Goal: Task Accomplishment & Management: Use online tool/utility

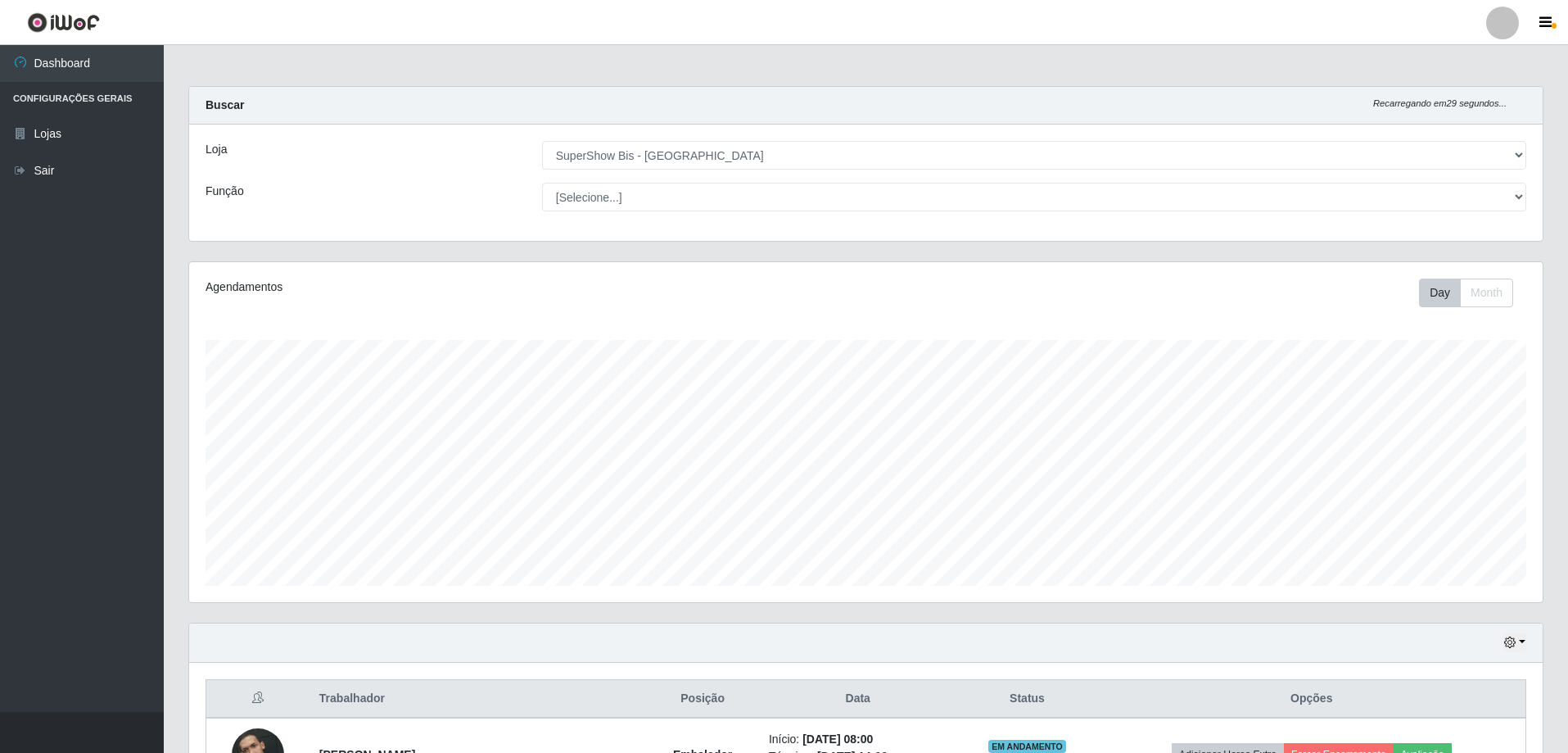
select select "59"
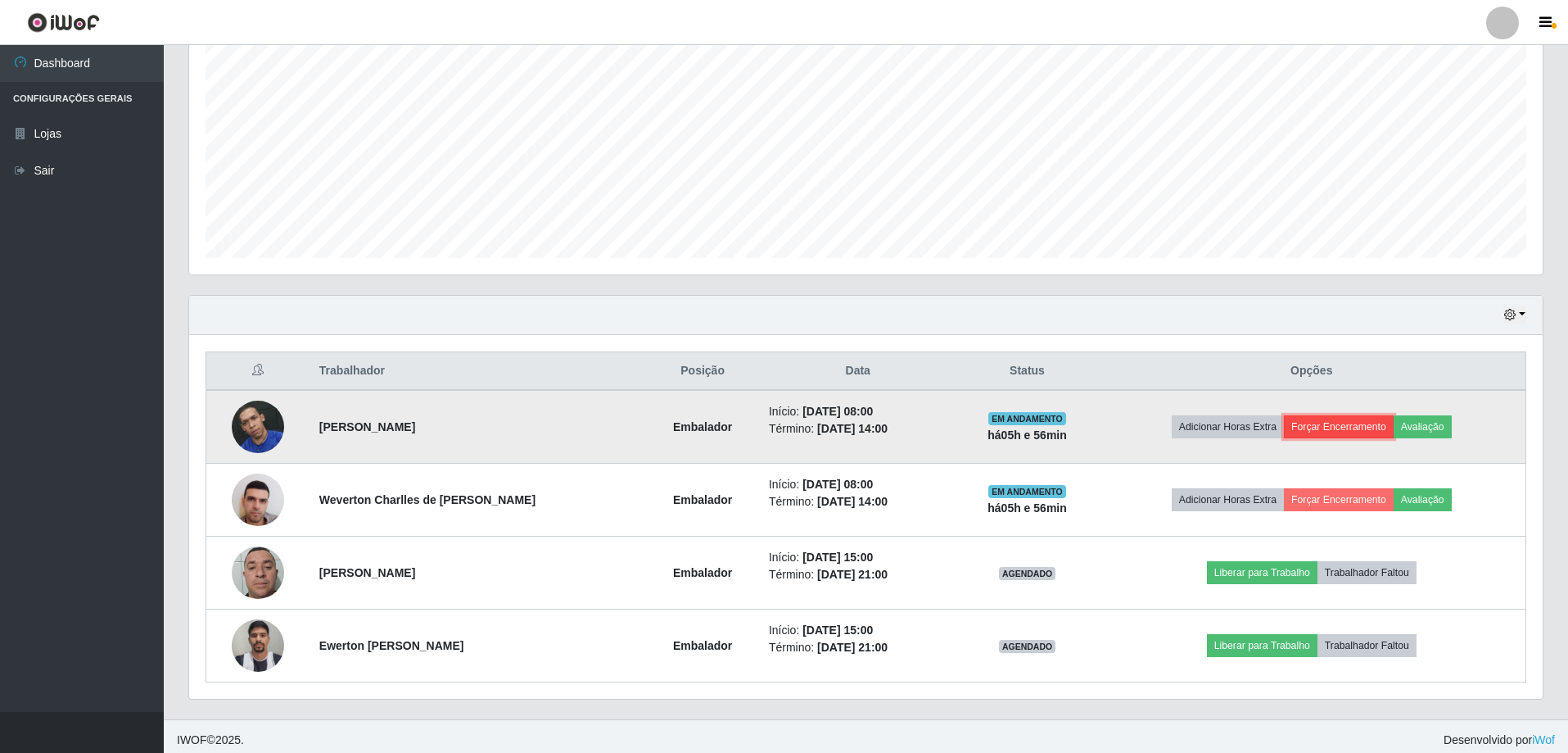
click at [1319, 425] on button "Forçar Encerramento" at bounding box center [1339, 427] width 110 height 23
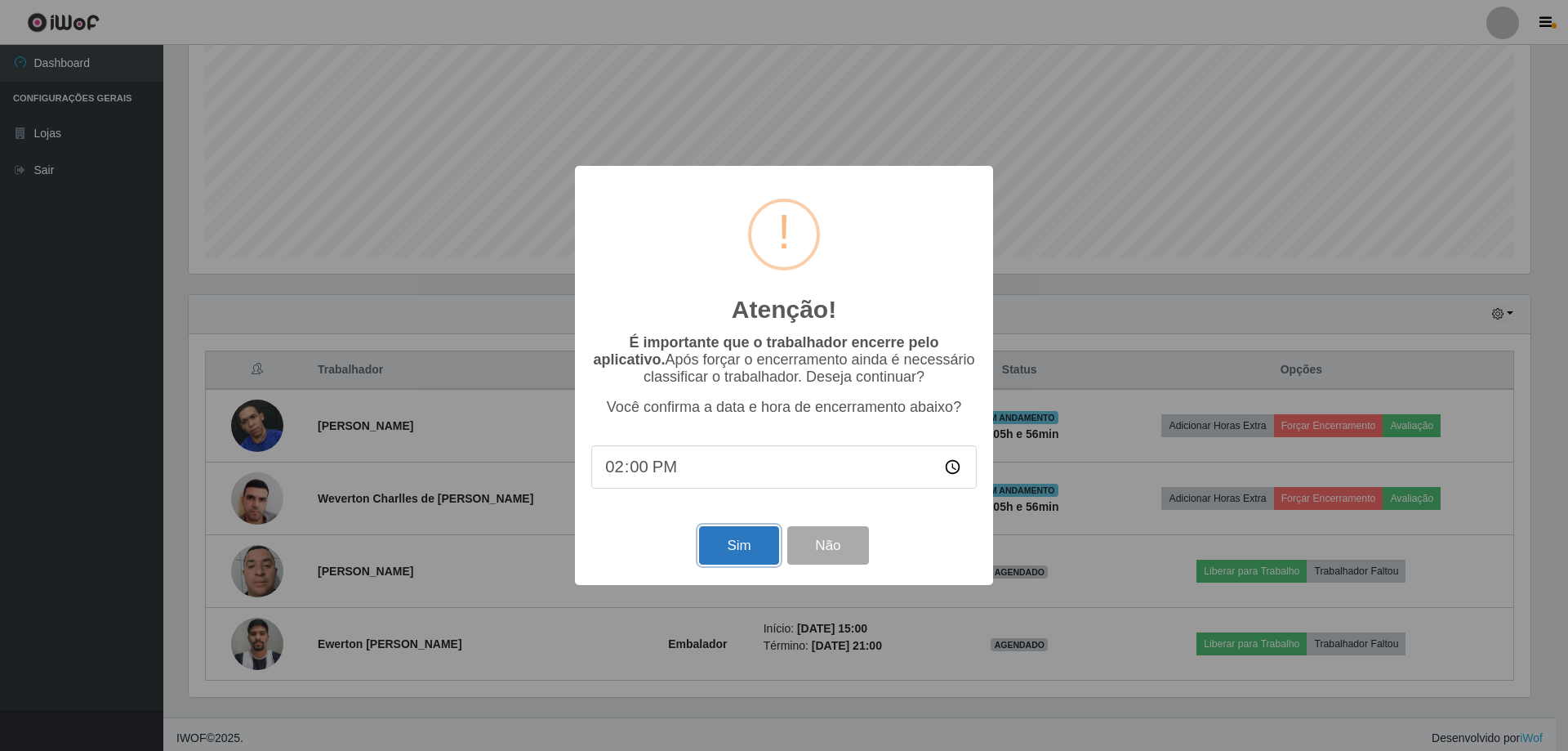
click at [748, 557] on button "Sim" at bounding box center [738, 545] width 79 height 38
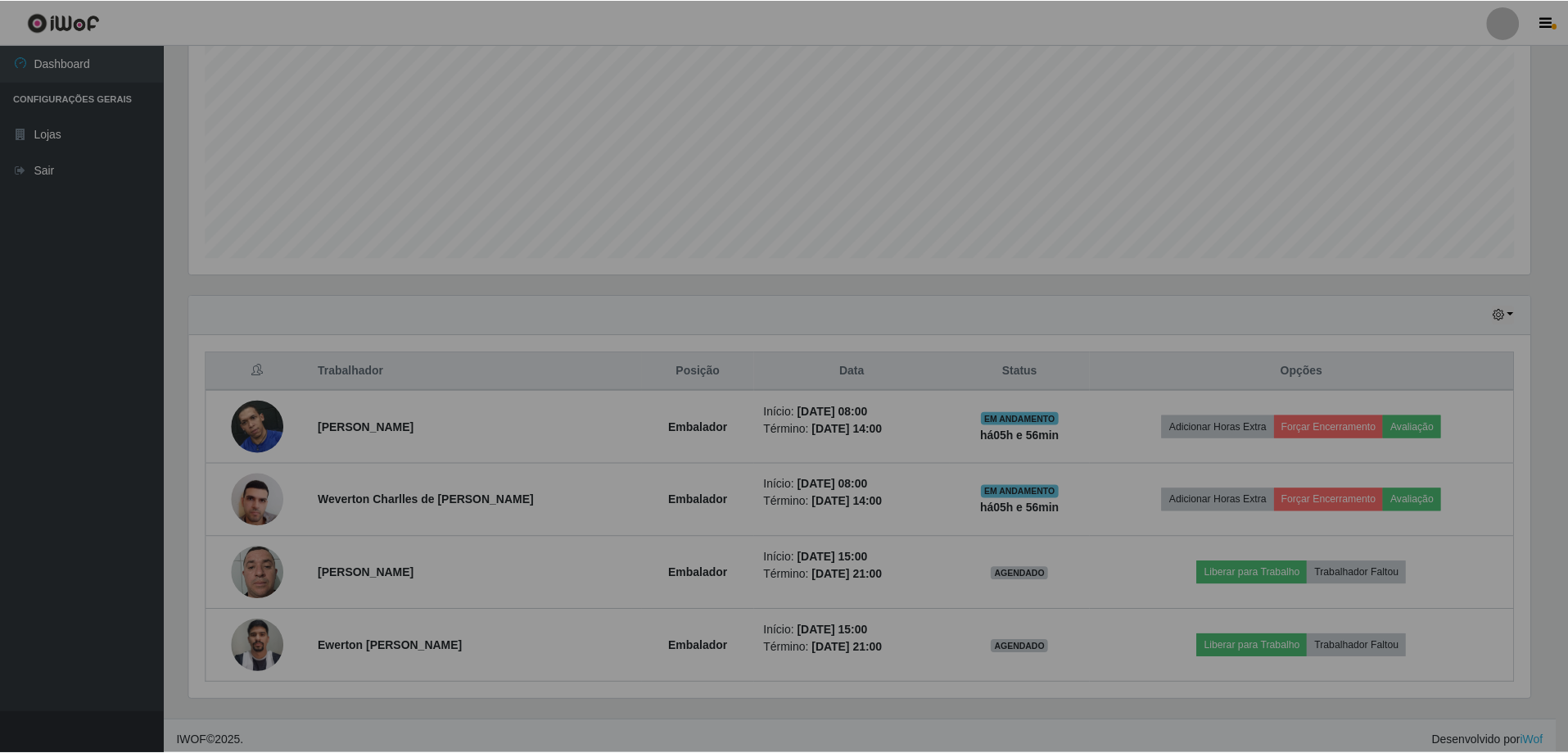
scroll to position [340, 1354]
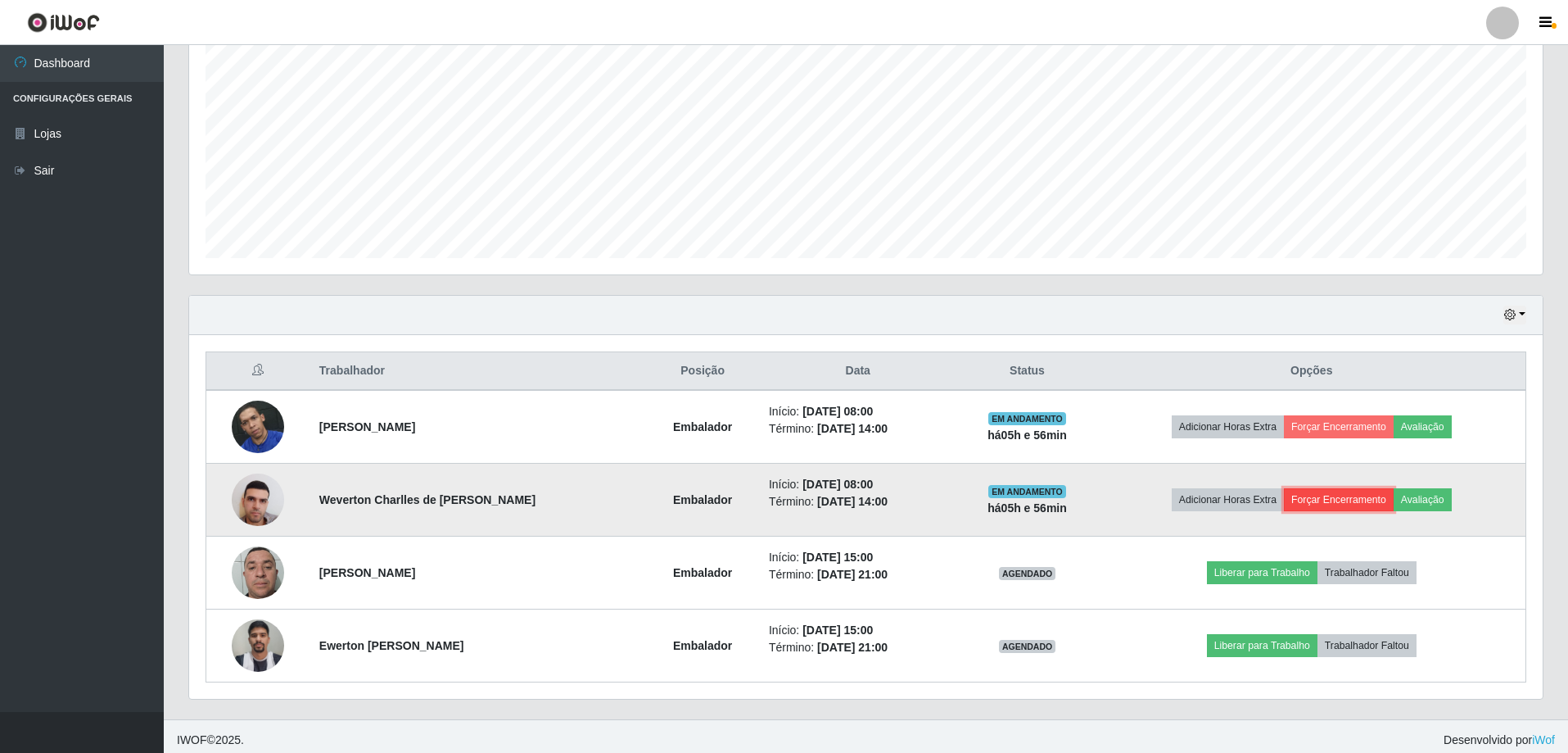
click at [1357, 494] on button "Forçar Encerramento" at bounding box center [1339, 499] width 110 height 23
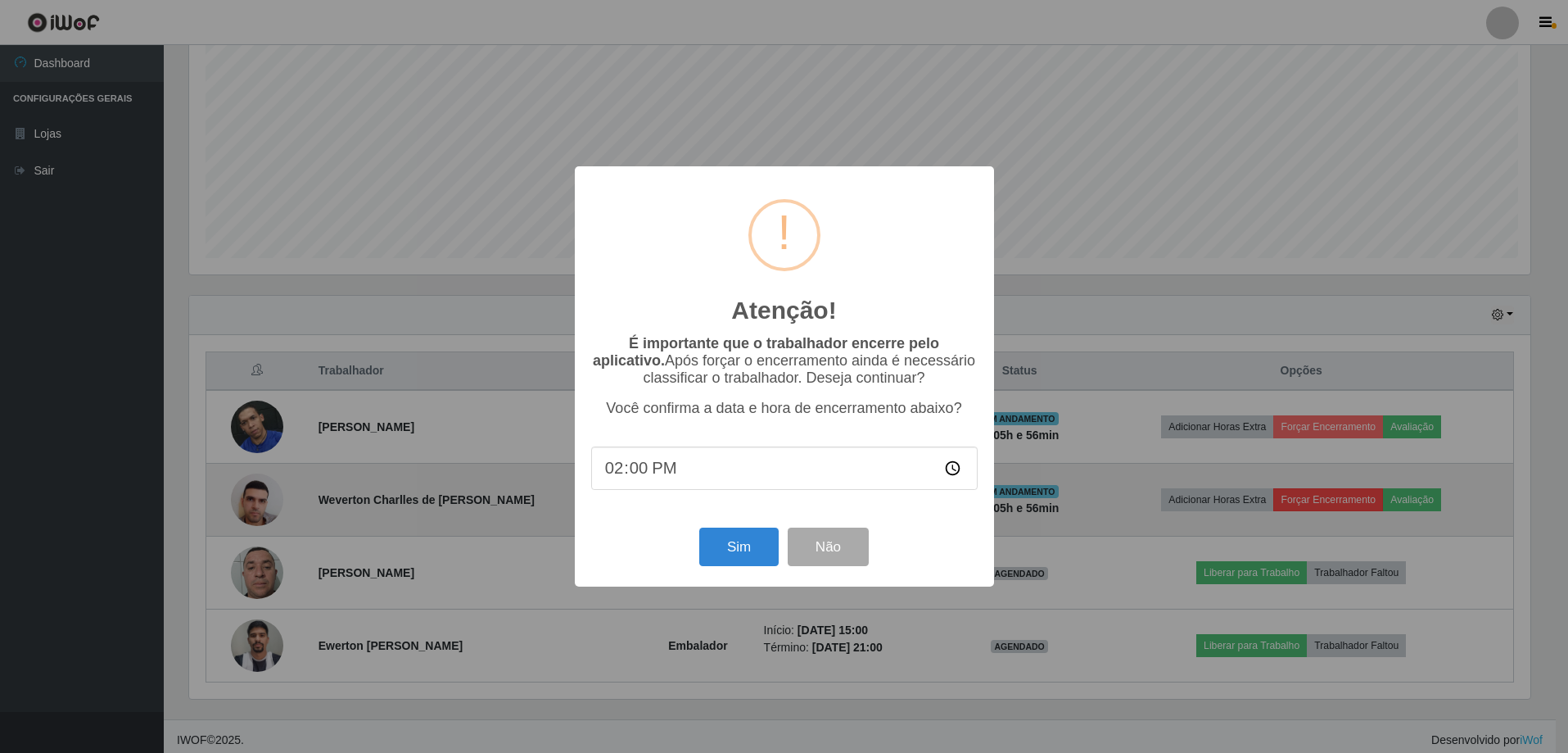
scroll to position [340, 1345]
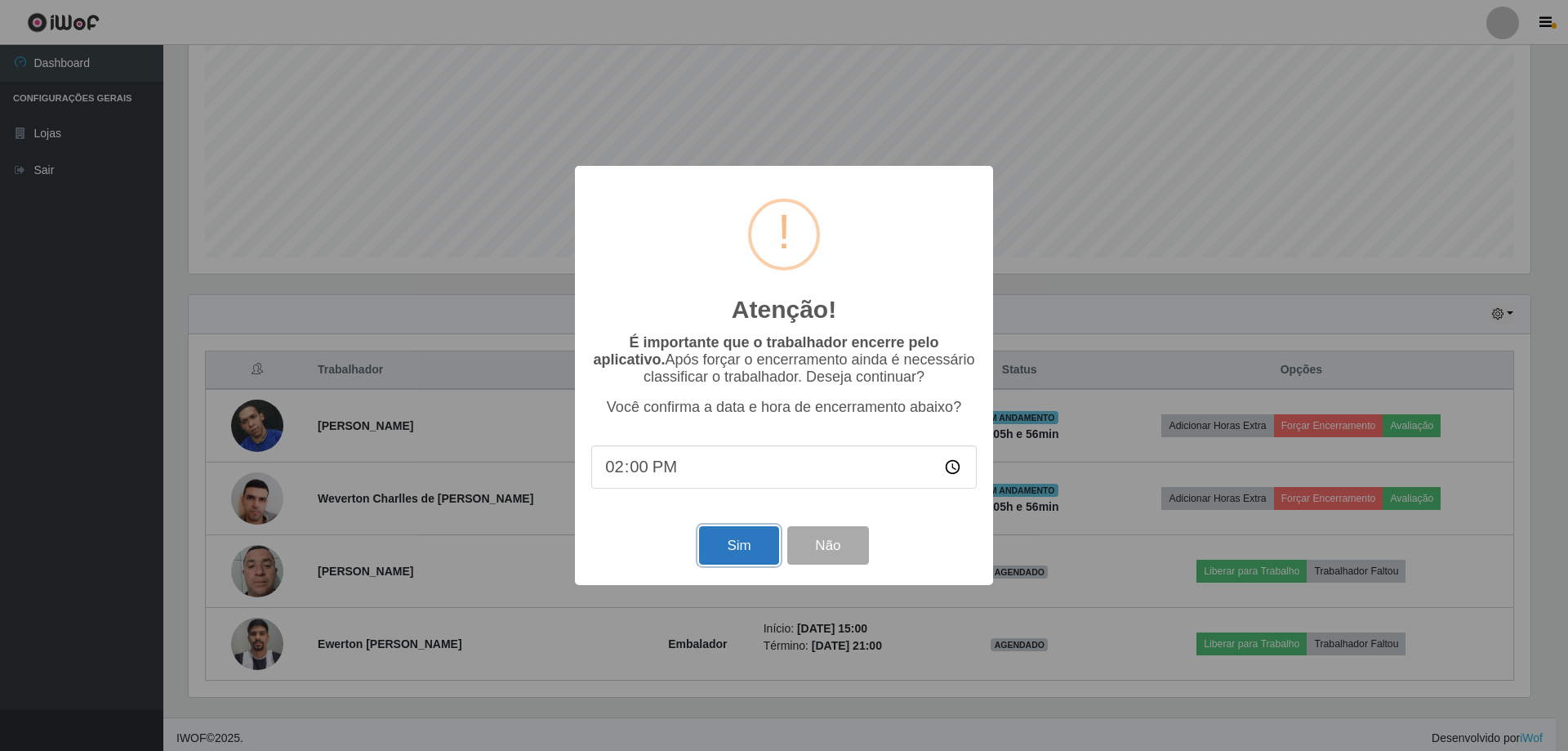
click at [738, 547] on button "Sim" at bounding box center [738, 545] width 79 height 38
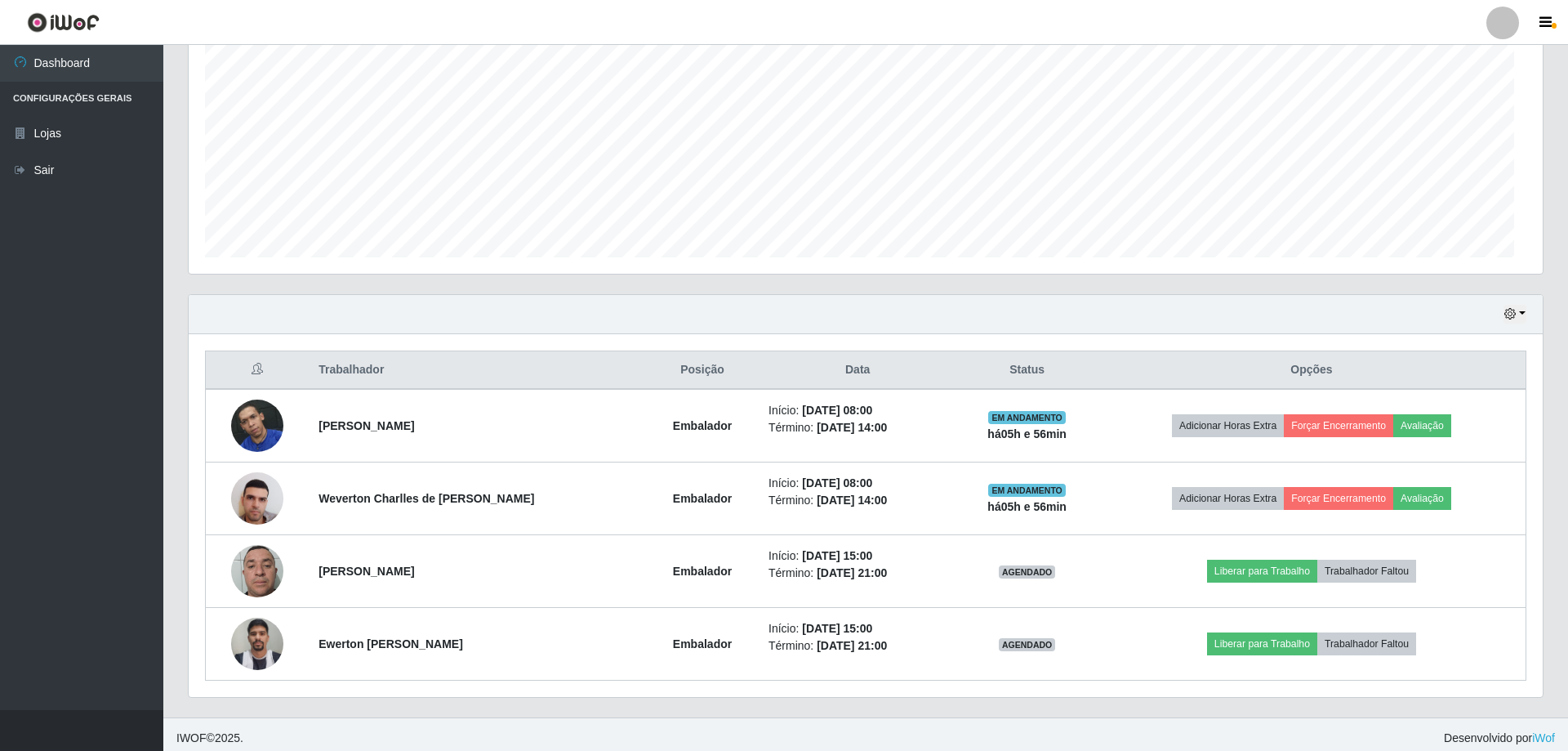
scroll to position [339, 1350]
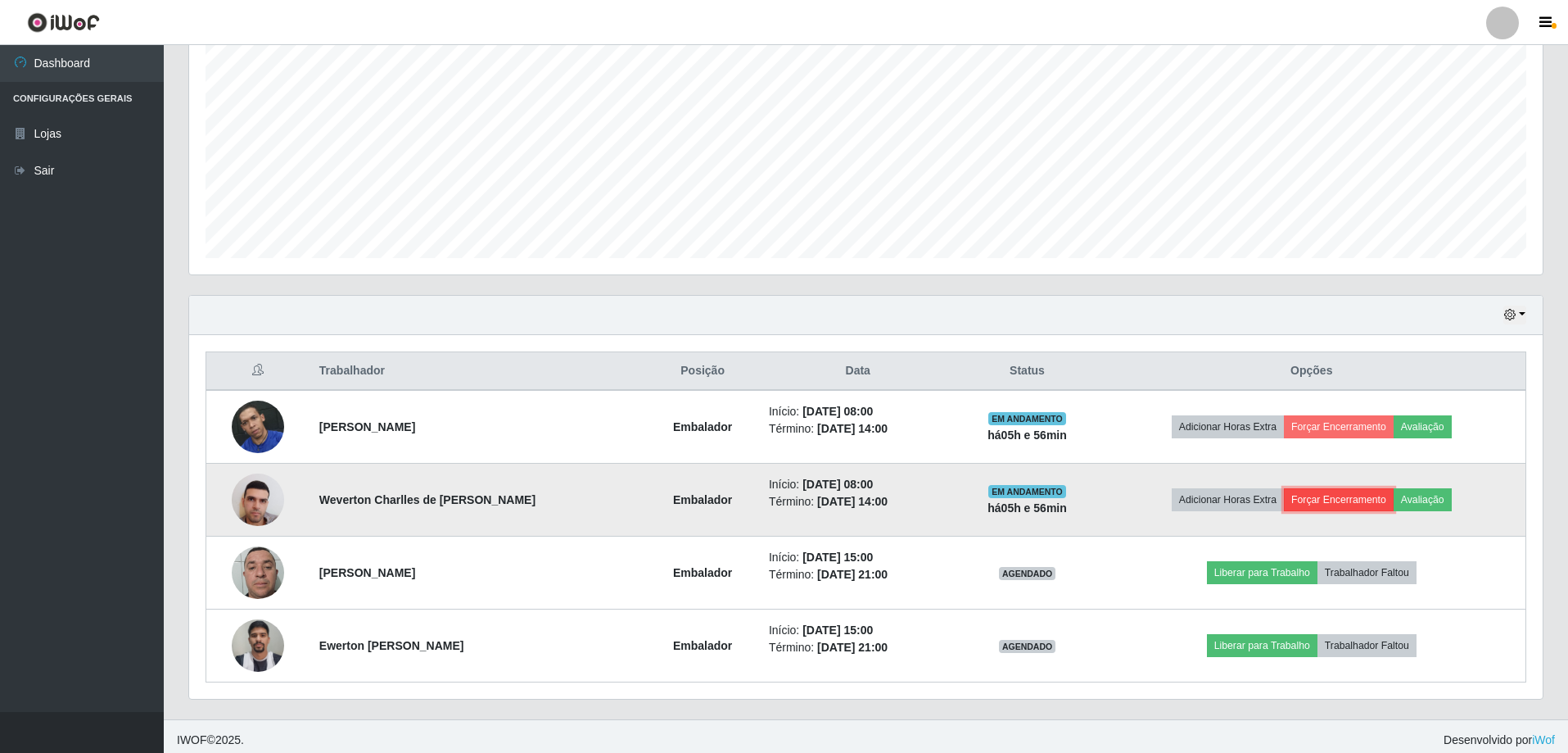
click at [1343, 503] on button "Forçar Encerramento" at bounding box center [1339, 499] width 110 height 23
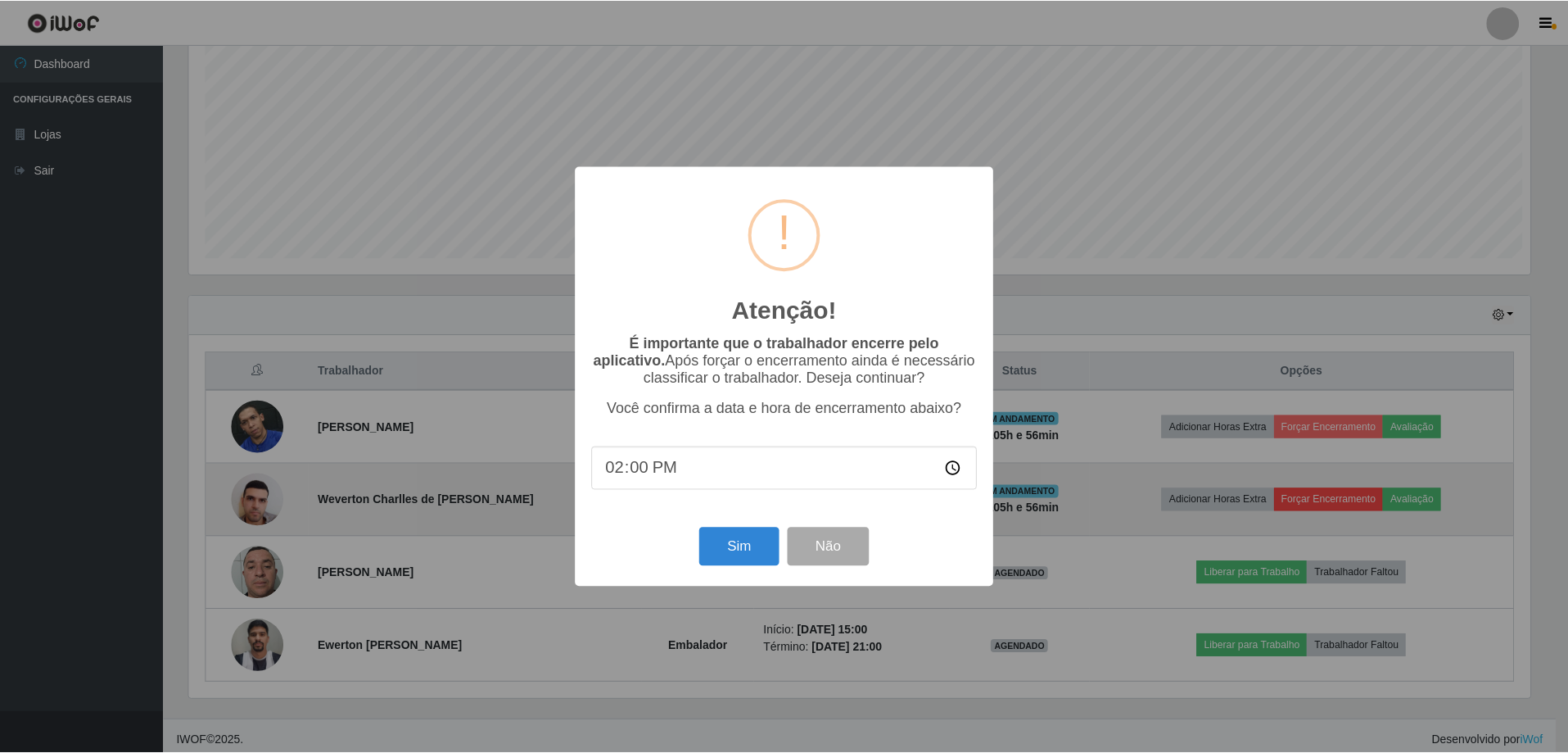
scroll to position [340, 1345]
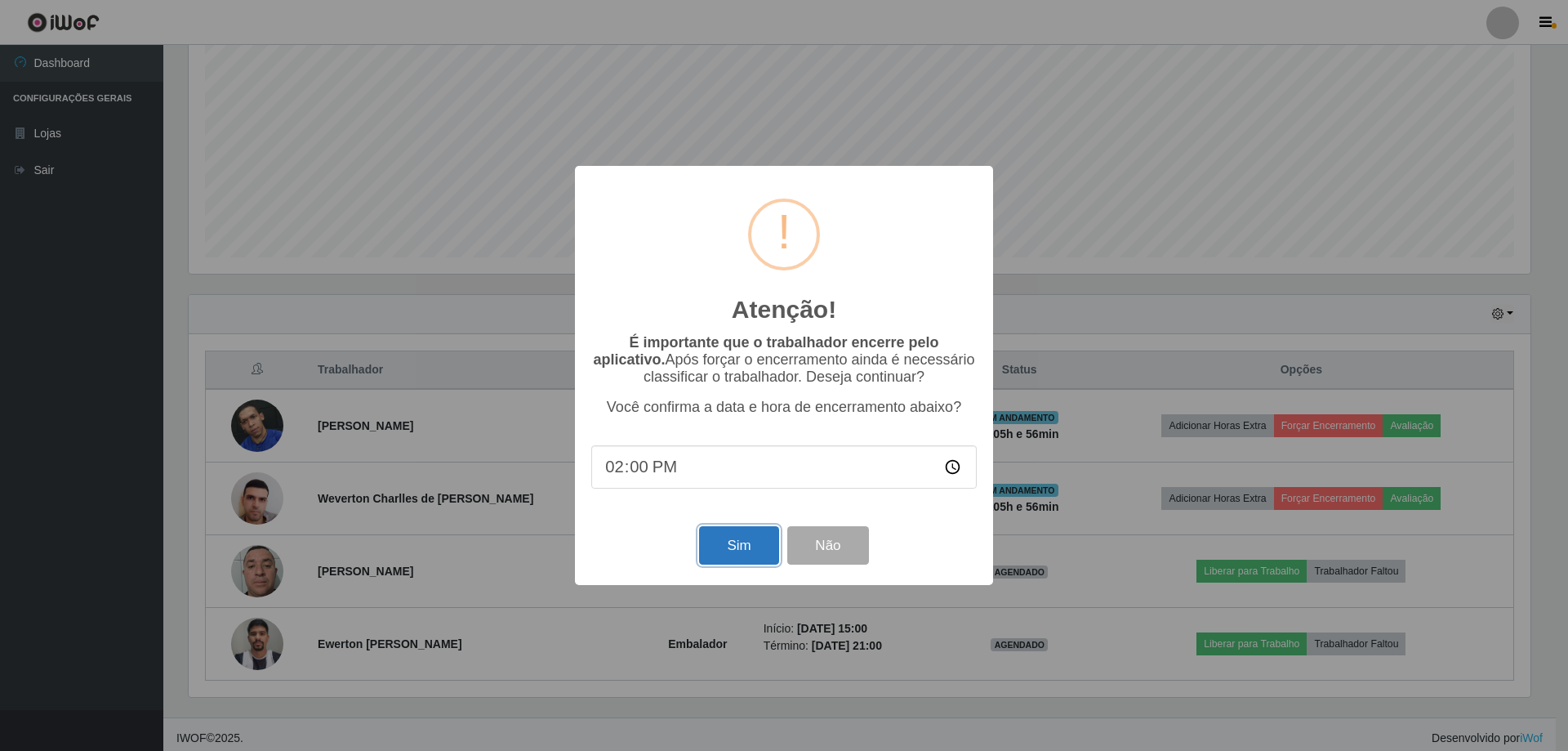
click at [728, 549] on button "Sim" at bounding box center [738, 545] width 79 height 38
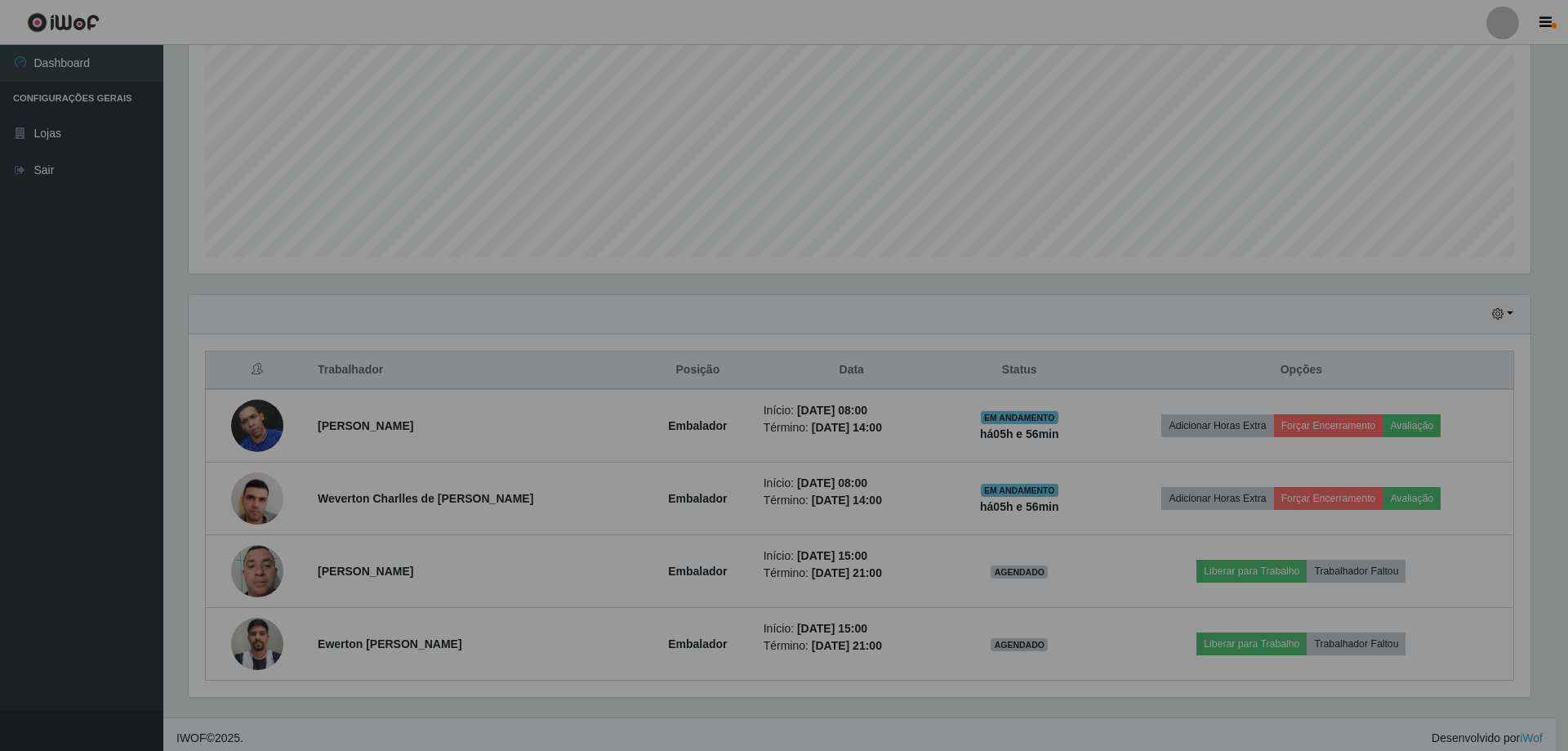
scroll to position [339, 1350]
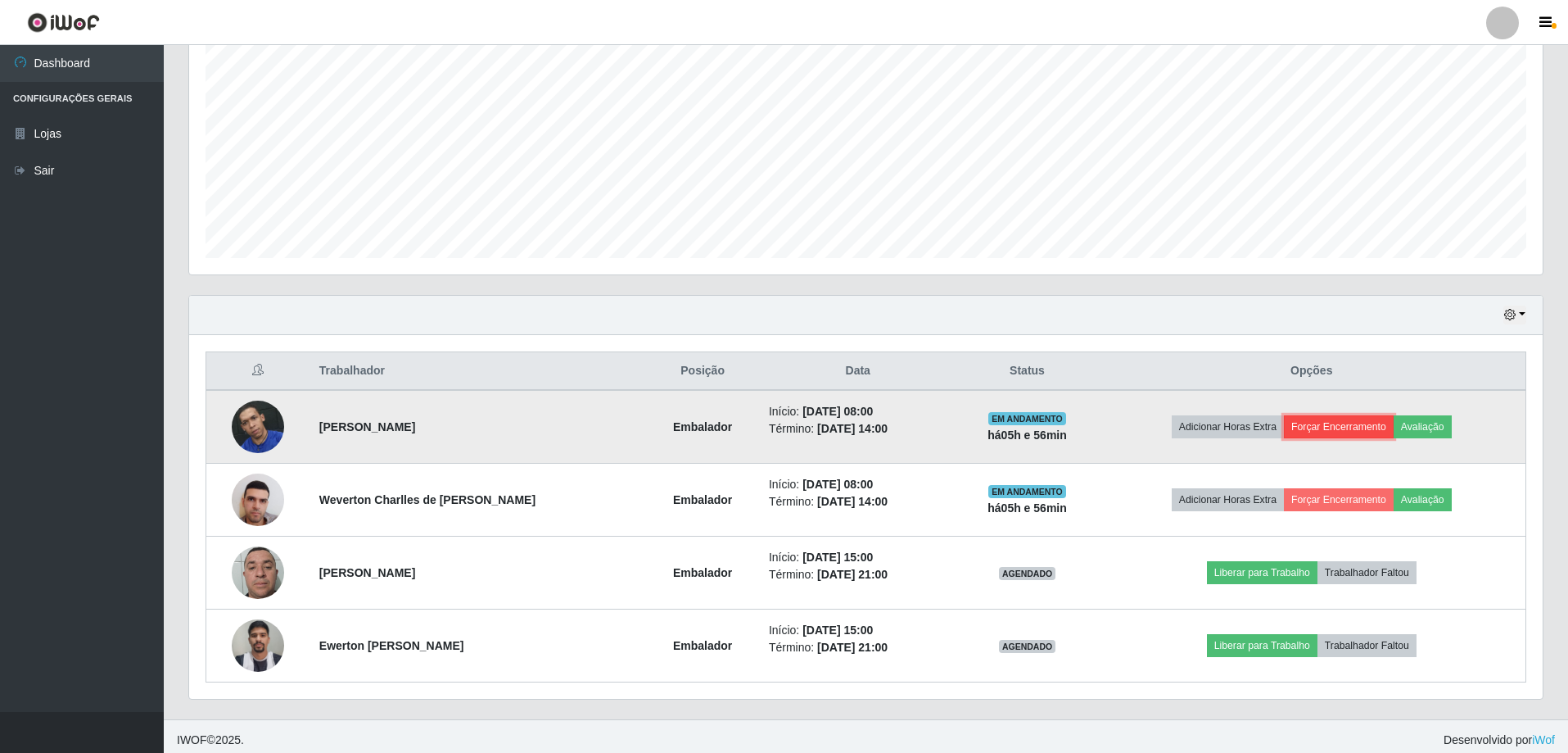
click at [1314, 426] on button "Forçar Encerramento" at bounding box center [1339, 427] width 110 height 23
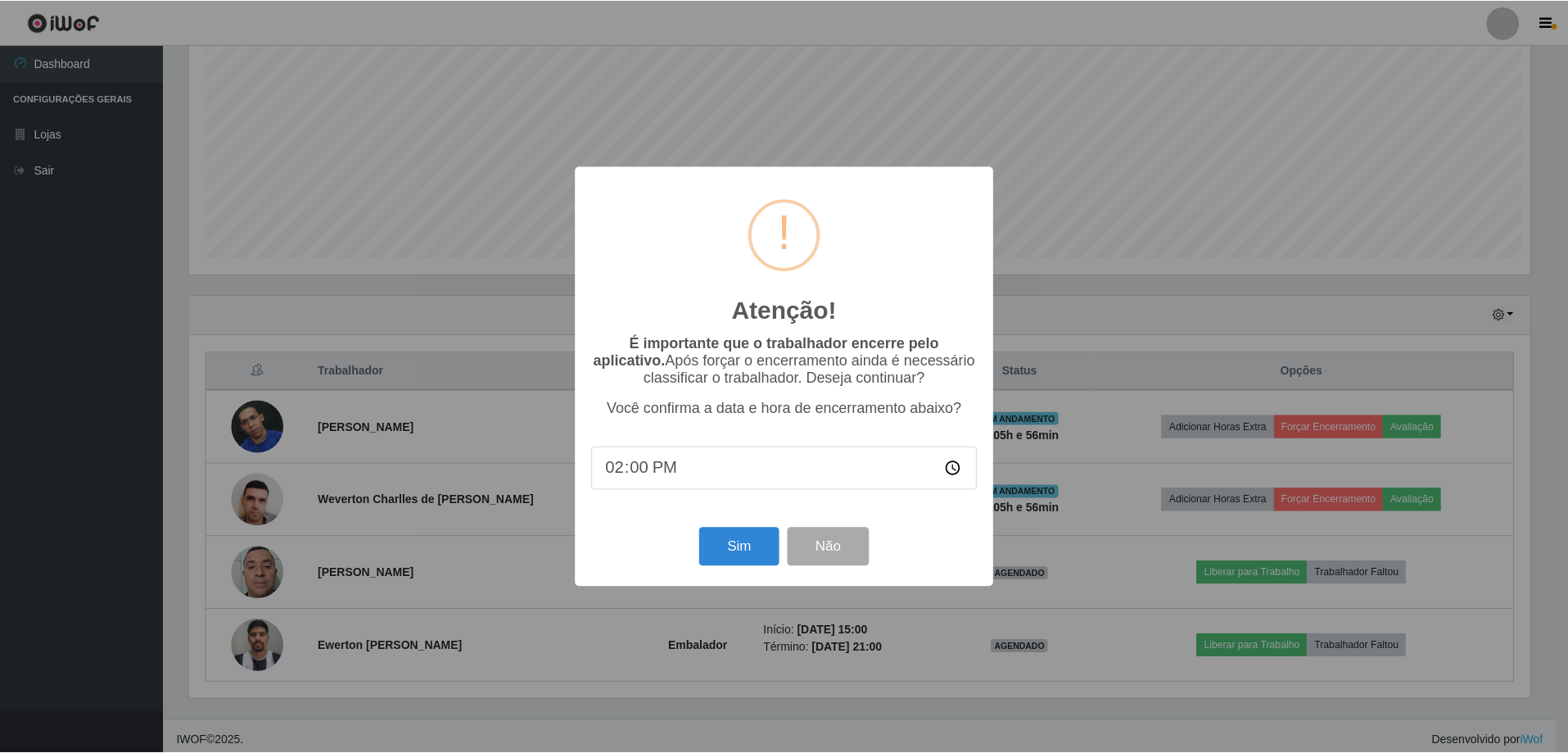
scroll to position [340, 1345]
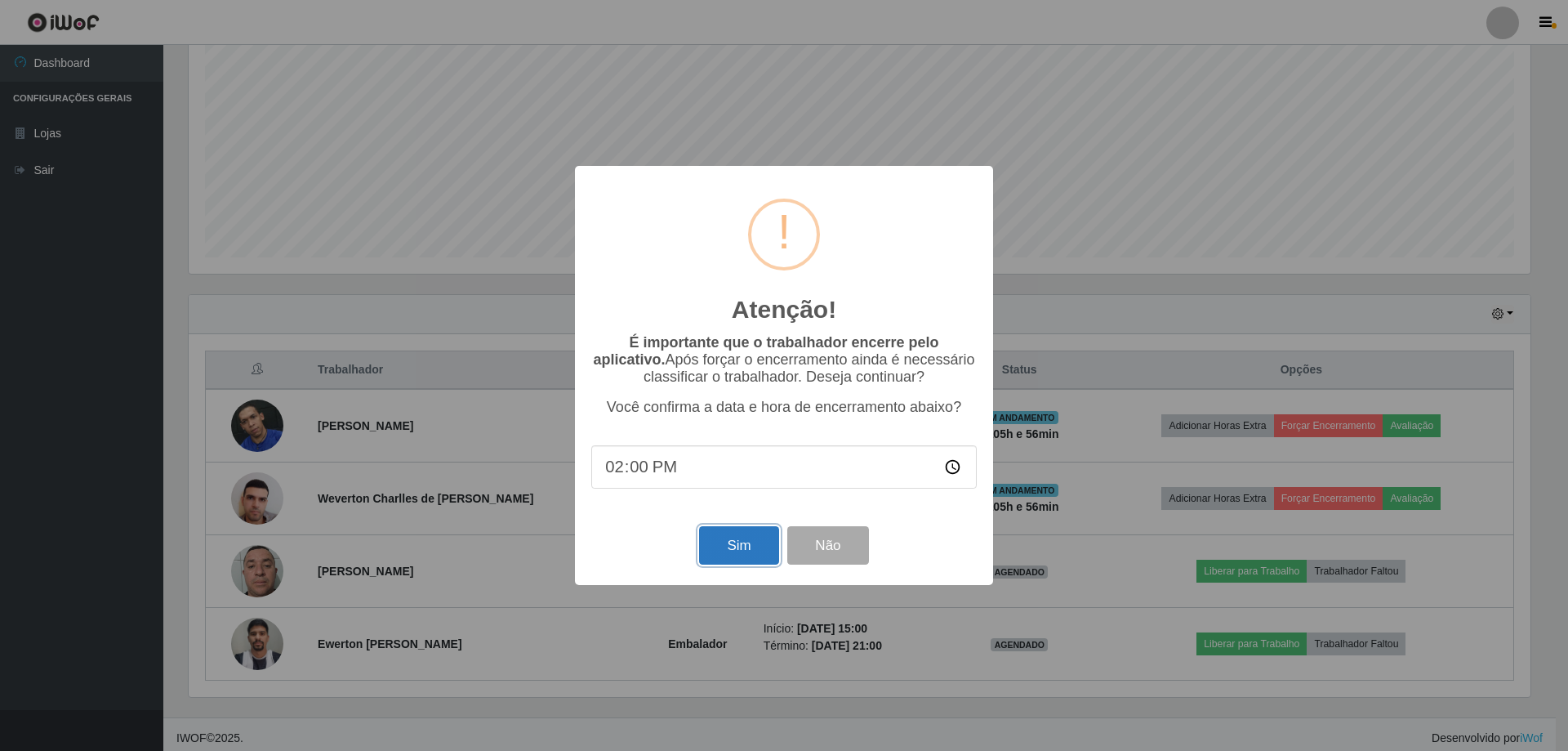
click at [731, 557] on button "Sim" at bounding box center [738, 545] width 79 height 38
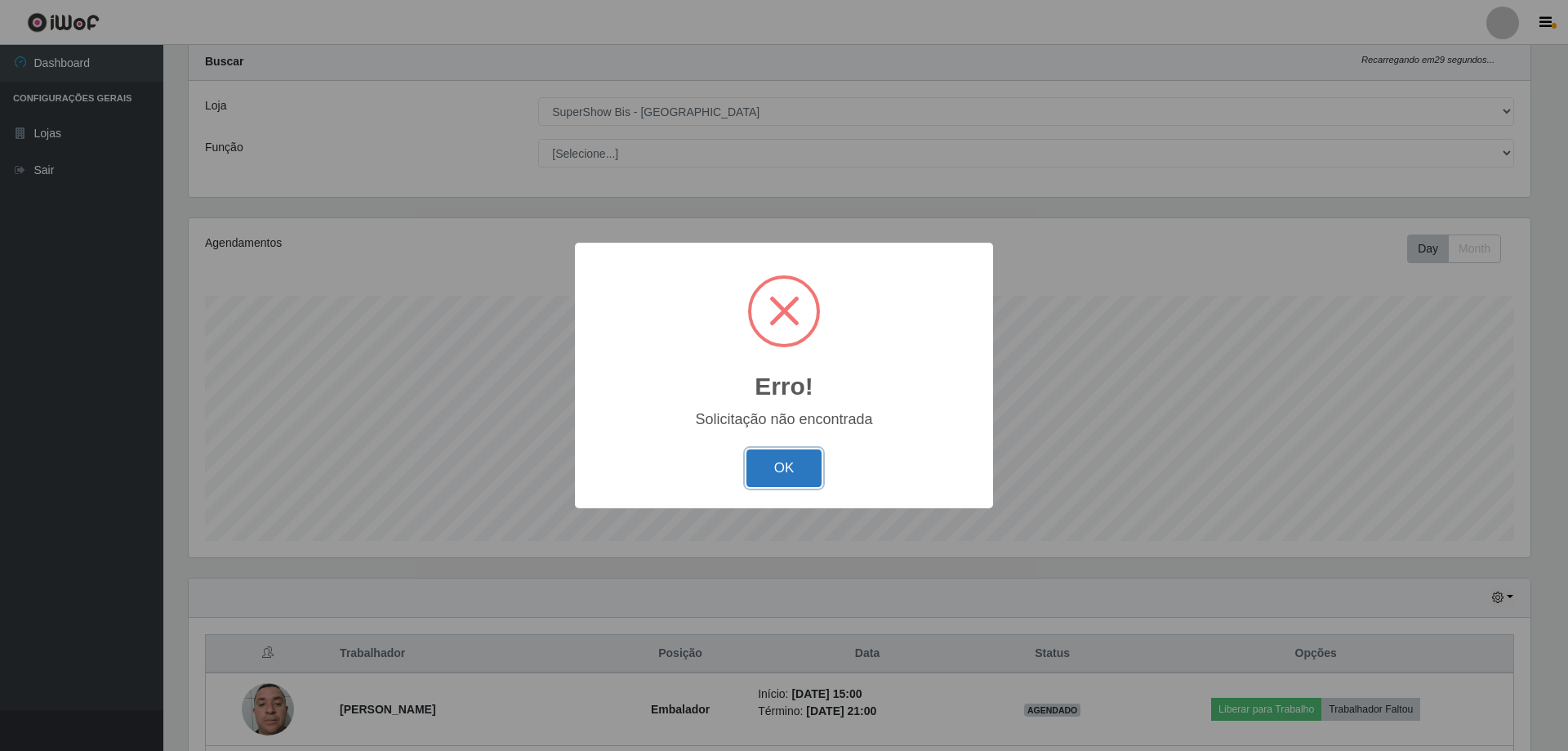
click at [782, 473] on button "OK" at bounding box center [785, 468] width 76 height 38
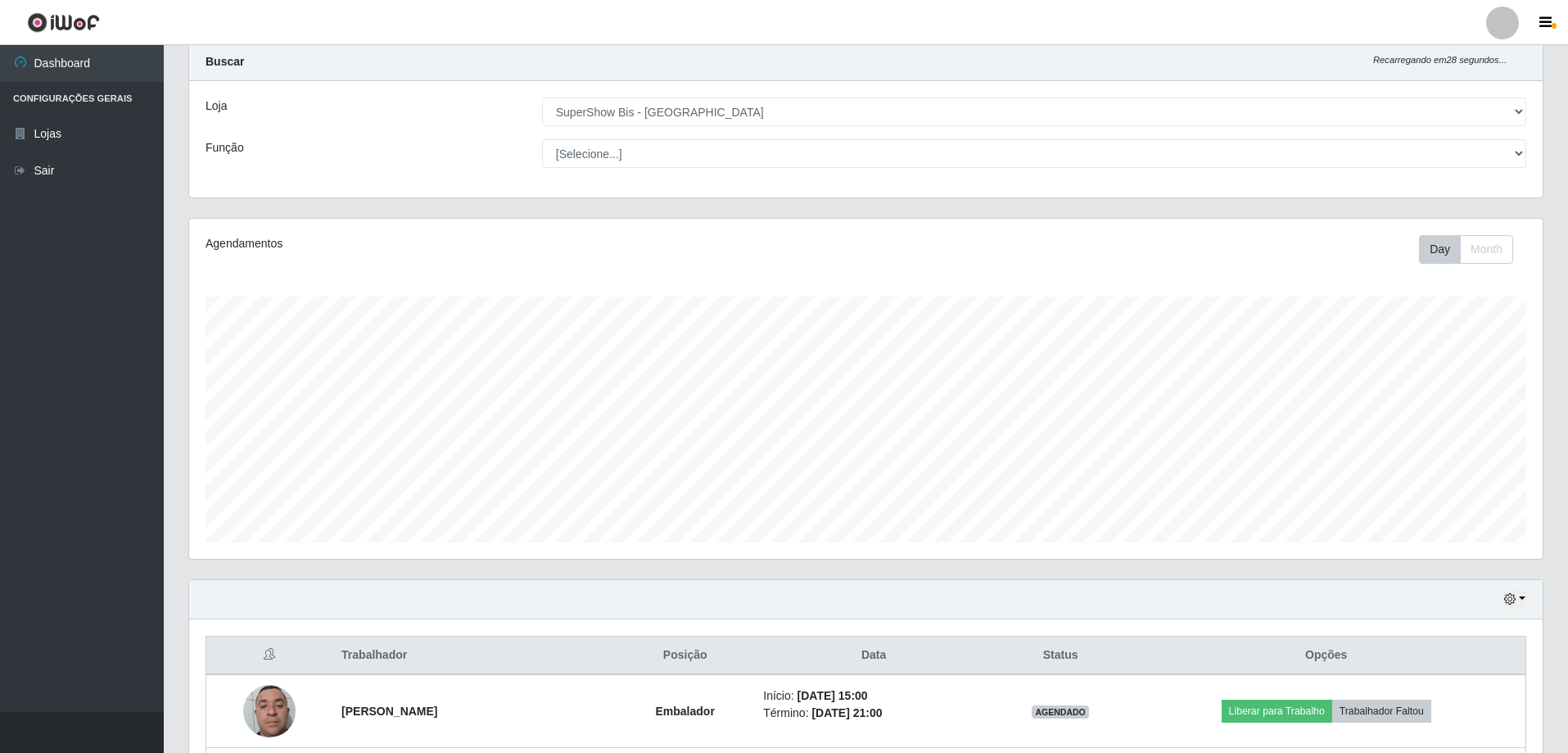
scroll to position [190, 0]
